Goal: Use online tool/utility: Utilize a website feature to perform a specific function

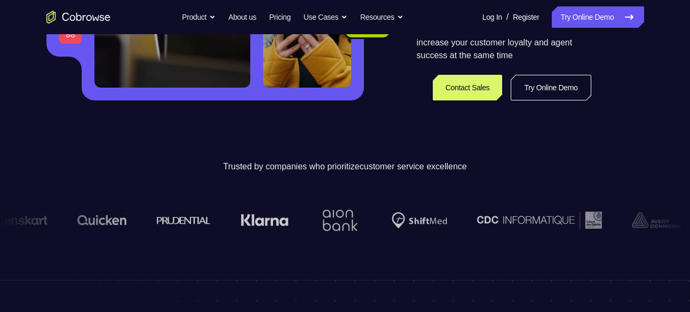
scroll to position [260, 0]
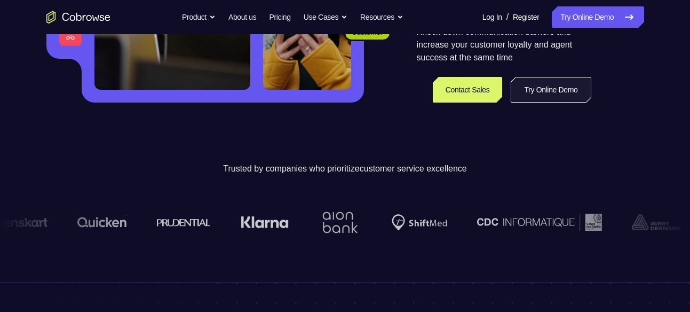
click at [536, 88] on link "Try Online Demo" at bounding box center [551, 90] width 80 height 26
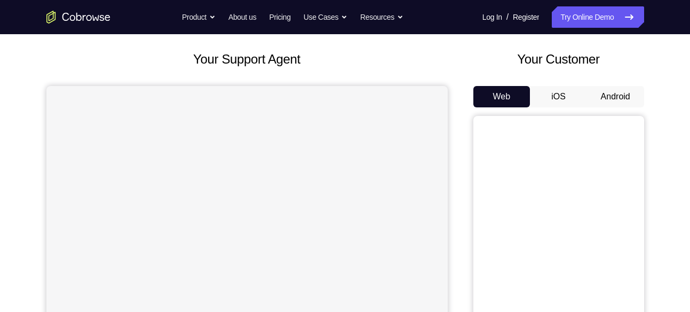
click at [611, 103] on button "Android" at bounding box center [615, 96] width 57 height 21
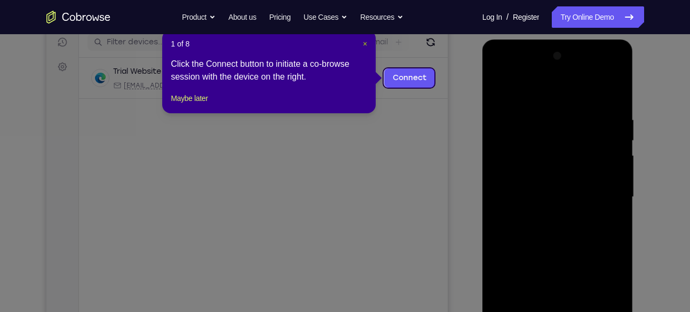
click at [364, 42] on span "×" at bounding box center [365, 44] width 4 height 9
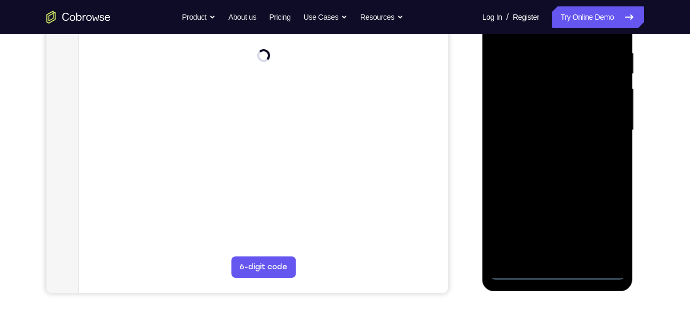
scroll to position [205, 0]
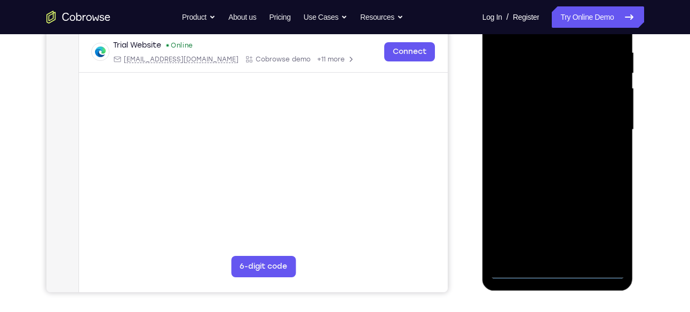
click at [557, 267] on div at bounding box center [558, 129] width 135 height 299
click at [558, 271] on div at bounding box center [558, 129] width 135 height 299
click at [604, 229] on div at bounding box center [558, 129] width 135 height 299
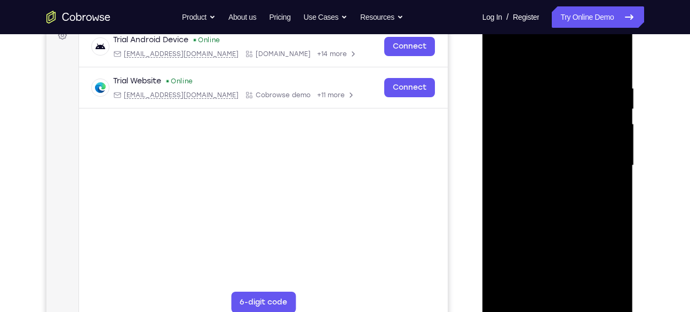
scroll to position [168, 0]
click at [531, 69] on div at bounding box center [558, 166] width 135 height 299
click at [611, 161] on div at bounding box center [558, 166] width 135 height 299
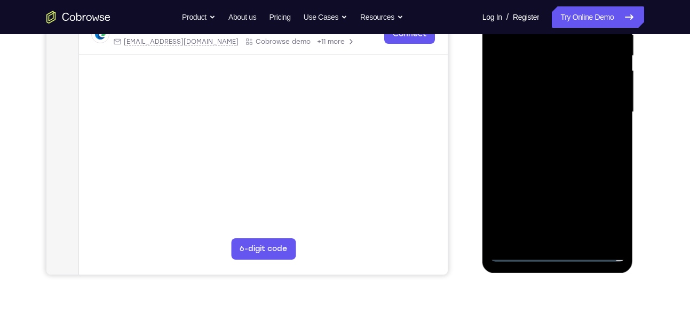
scroll to position [224, 0]
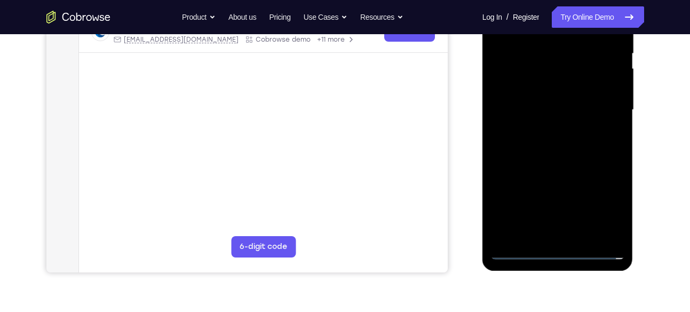
click at [571, 233] on div at bounding box center [558, 109] width 135 height 299
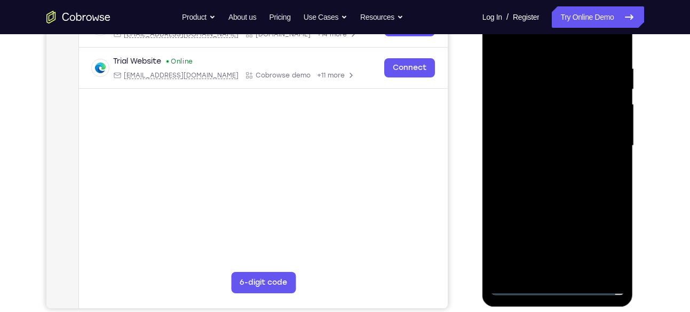
scroll to position [188, 0]
click at [571, 233] on div at bounding box center [558, 146] width 135 height 299
click at [521, 137] on div at bounding box center [558, 146] width 135 height 299
click at [523, 127] on div at bounding box center [558, 146] width 135 height 299
click at [610, 121] on div at bounding box center [558, 146] width 135 height 299
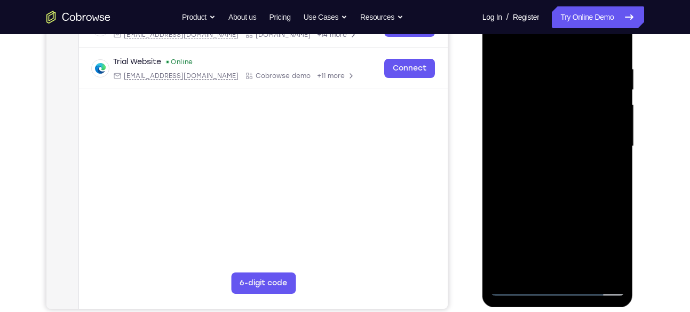
click at [615, 120] on div at bounding box center [558, 146] width 135 height 299
click at [609, 160] on div at bounding box center [558, 146] width 135 height 299
click at [598, 147] on div at bounding box center [558, 146] width 135 height 299
click at [615, 59] on div at bounding box center [558, 146] width 135 height 299
click at [537, 71] on div at bounding box center [558, 146] width 135 height 299
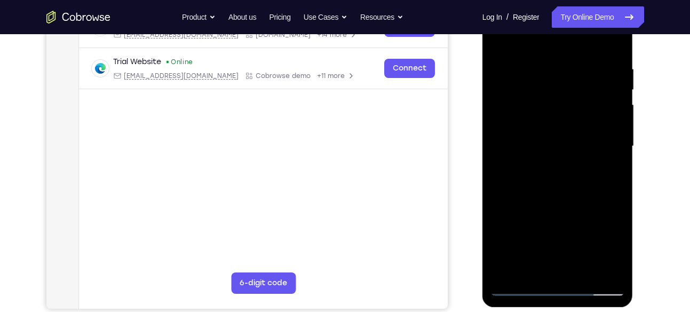
drag, startPoint x: 554, startPoint y: 45, endPoint x: 545, endPoint y: -13, distance: 59.5
click at [545, 0] on html "Online web based iOS Simulators and Android Emulators. Run iPhone, iPad, Mobile…" at bounding box center [559, 149] width 152 height 320
click at [610, 119] on div at bounding box center [558, 146] width 135 height 299
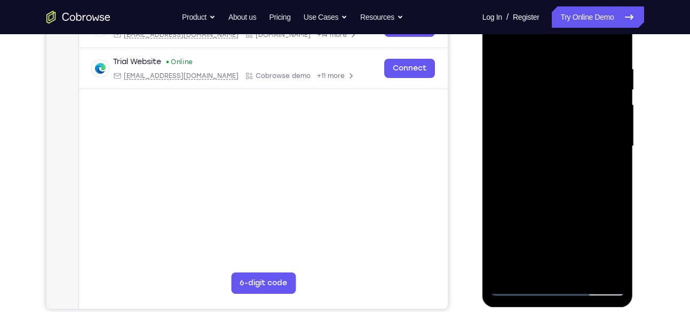
click at [619, 93] on div at bounding box center [558, 146] width 135 height 299
click at [613, 41] on div at bounding box center [558, 146] width 135 height 299
drag, startPoint x: 587, startPoint y: 77, endPoint x: 494, endPoint y: 60, distance: 95.0
click at [494, 60] on div at bounding box center [558, 146] width 135 height 299
drag, startPoint x: 593, startPoint y: 78, endPoint x: 522, endPoint y: 76, distance: 71.0
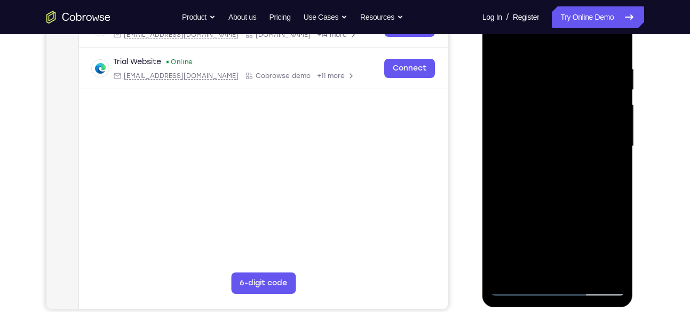
click at [522, 76] on div at bounding box center [558, 146] width 135 height 299
click at [541, 59] on div at bounding box center [558, 146] width 135 height 299
click at [607, 60] on div at bounding box center [558, 146] width 135 height 299
click at [614, 43] on div at bounding box center [558, 146] width 135 height 299
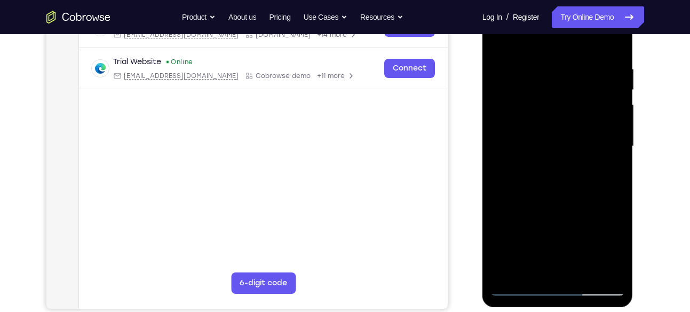
click at [582, 273] on div at bounding box center [558, 146] width 135 height 299
click at [539, 202] on div at bounding box center [558, 146] width 135 height 299
click at [501, 41] on div at bounding box center [558, 146] width 135 height 299
click at [612, 37] on div at bounding box center [558, 146] width 135 height 299
click at [616, 38] on div at bounding box center [558, 146] width 135 height 299
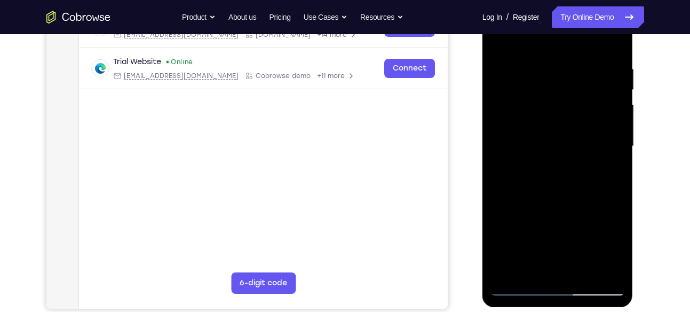
click at [616, 38] on div at bounding box center [558, 146] width 135 height 299
click at [497, 38] on div at bounding box center [558, 146] width 135 height 299
click at [503, 69] on div at bounding box center [558, 146] width 135 height 299
click at [505, 266] on div at bounding box center [558, 146] width 135 height 299
drag, startPoint x: 528, startPoint y: 171, endPoint x: 515, endPoint y: 79, distance: 93.3
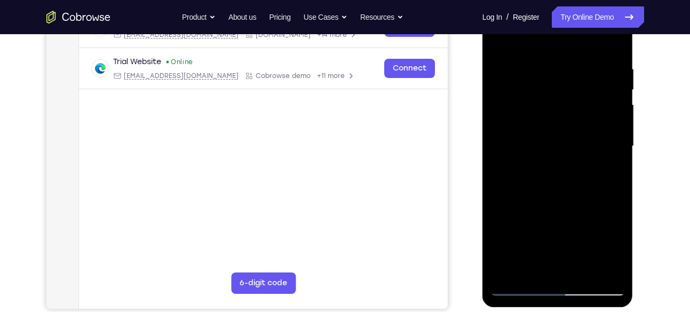
click at [515, 79] on div at bounding box center [558, 146] width 135 height 299
drag, startPoint x: 548, startPoint y: 191, endPoint x: 517, endPoint y: 93, distance: 103.2
click at [517, 93] on div at bounding box center [558, 146] width 135 height 299
click at [507, 93] on div at bounding box center [558, 146] width 135 height 299
click at [605, 49] on div at bounding box center [558, 146] width 135 height 299
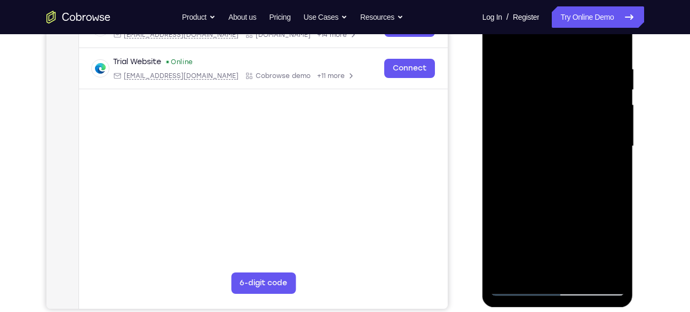
click at [616, 46] on div at bounding box center [558, 146] width 135 height 299
drag, startPoint x: 523, startPoint y: 230, endPoint x: 514, endPoint y: 184, distance: 46.4
click at [514, 184] on div at bounding box center [558, 146] width 135 height 299
click at [618, 144] on div at bounding box center [558, 146] width 135 height 299
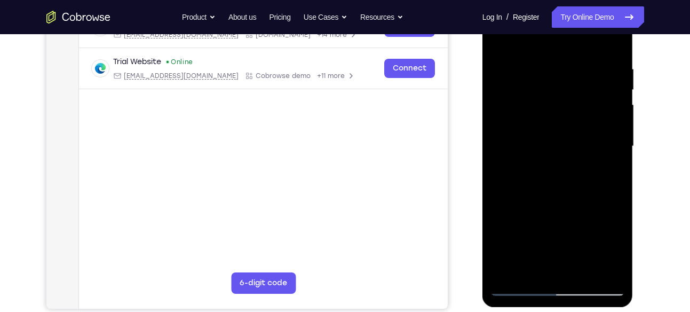
click at [618, 144] on div at bounding box center [558, 146] width 135 height 299
click at [618, 142] on div at bounding box center [558, 146] width 135 height 299
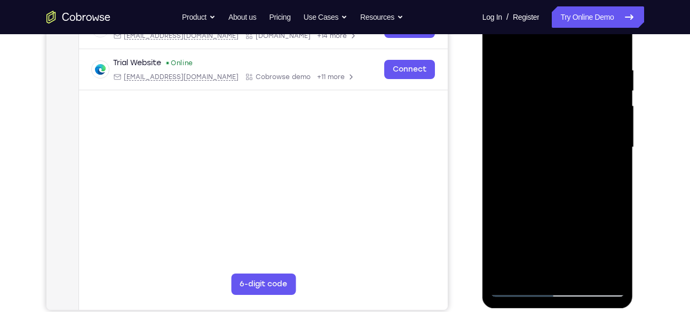
scroll to position [186, 0]
click at [618, 142] on div at bounding box center [558, 147] width 135 height 299
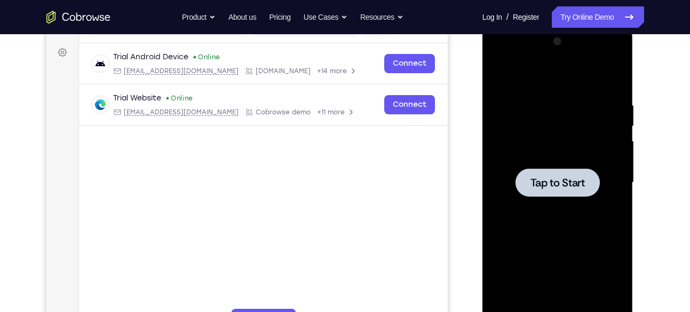
scroll to position [151, 0]
